Goal: Navigation & Orientation: Understand site structure

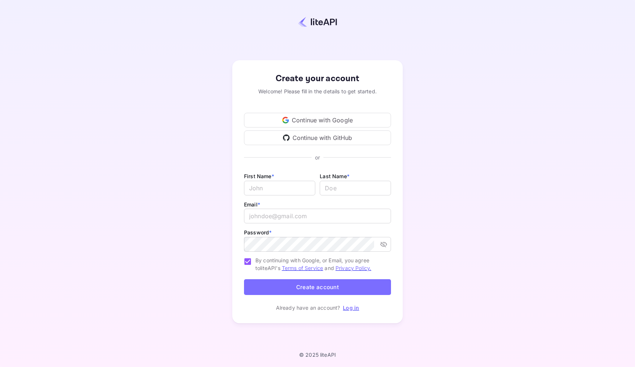
click at [351, 137] on div "Continue with GitHub" at bounding box center [317, 138] width 147 height 15
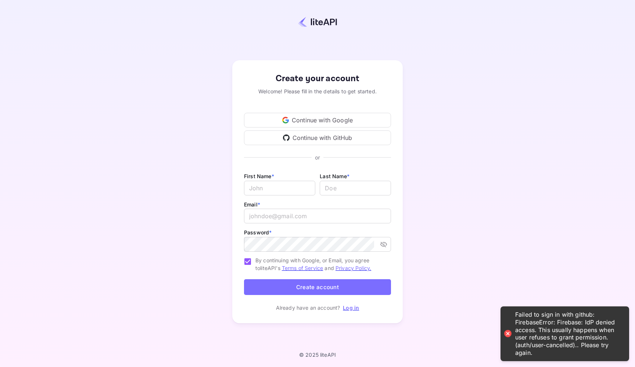
click at [307, 123] on div "Continue with Google" at bounding box center [317, 120] width 147 height 15
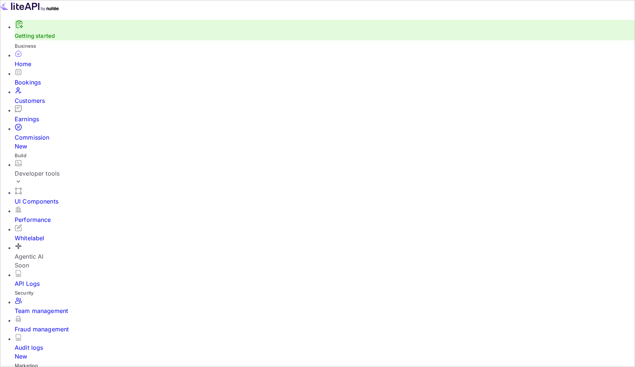
scroll to position [119, 169]
click at [75, 169] on div "Developer tools" at bounding box center [325, 173] width 621 height 9
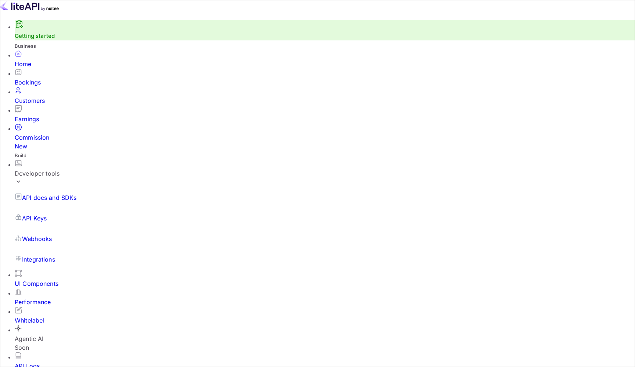
click at [55, 208] on link "API Keys" at bounding box center [325, 218] width 621 height 21
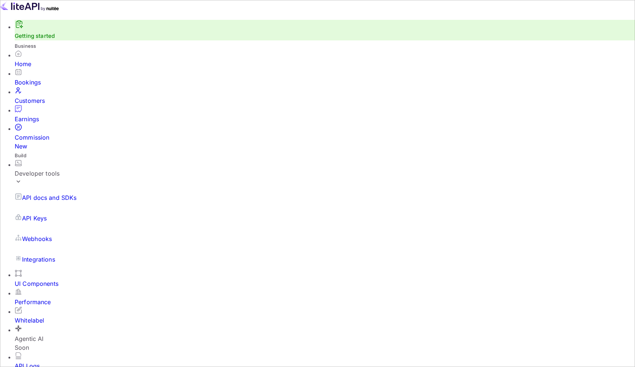
click at [63, 193] on p "API docs and SDKs" at bounding box center [49, 197] width 55 height 9
click at [49, 133] on div "Commission New" at bounding box center [325, 142] width 621 height 18
click at [33, 115] on div "Earnings" at bounding box center [325, 119] width 621 height 9
click at [69, 97] on div "Customers" at bounding box center [325, 100] width 621 height 9
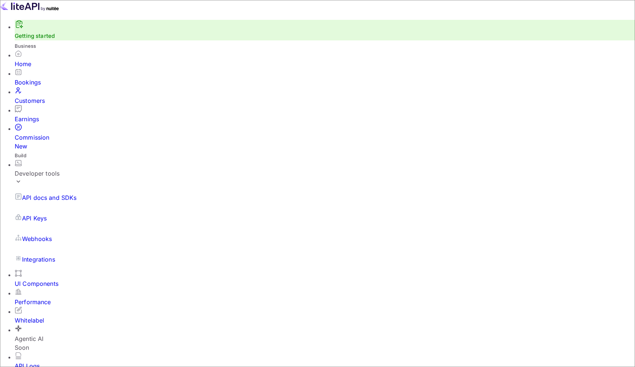
click at [64, 85] on div "Bookings" at bounding box center [325, 82] width 621 height 9
